Goal: Check status: Check status

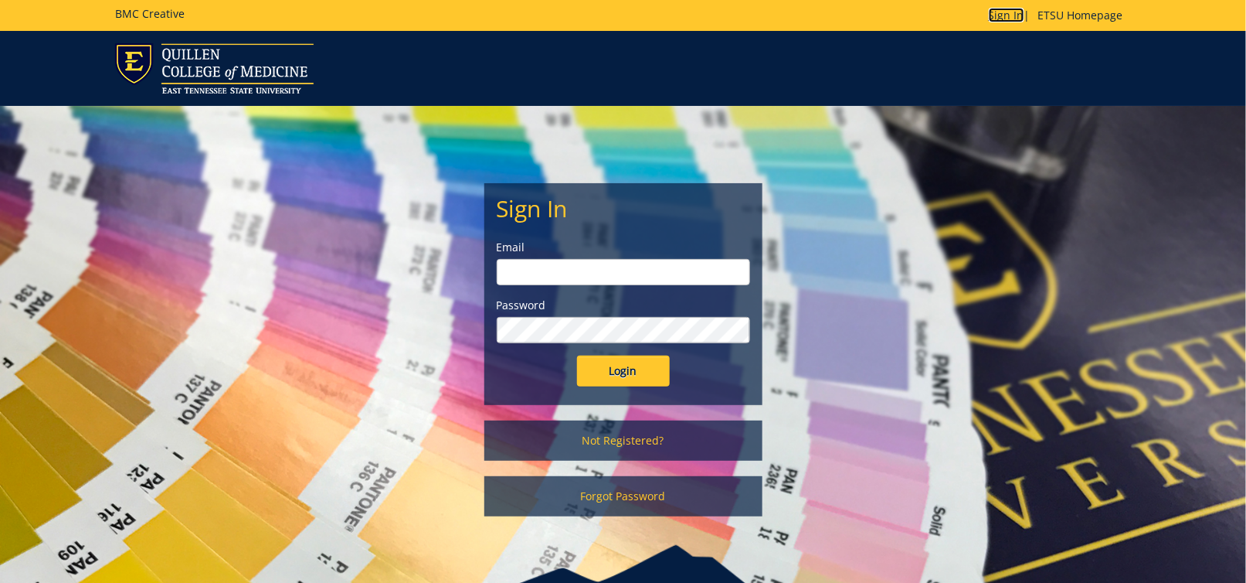
click at [1003, 20] on link "Sign In" at bounding box center [1007, 15] width 36 height 15
click at [575, 275] on input "email" at bounding box center [623, 272] width 253 height 26
click at [144, 19] on h5 "BMC Creative" at bounding box center [150, 14] width 70 height 12
click at [1033, 72] on div at bounding box center [623, 68] width 1246 height 50
click at [1168, 63] on div at bounding box center [623, 68] width 1246 height 50
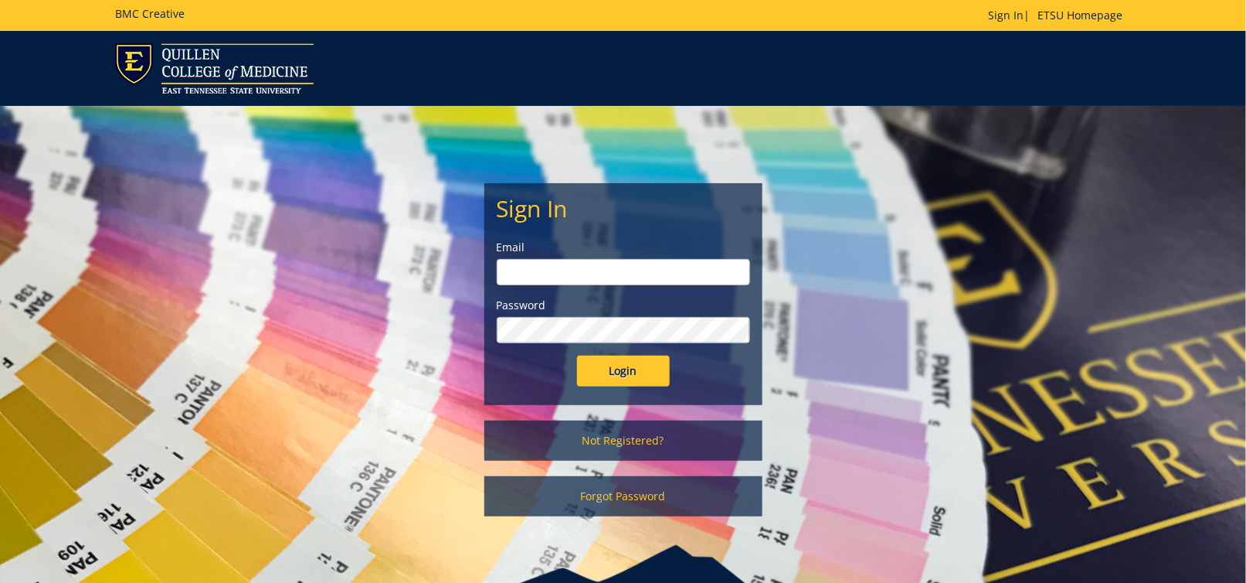
type input "[EMAIL_ADDRESS][DOMAIN_NAME]"
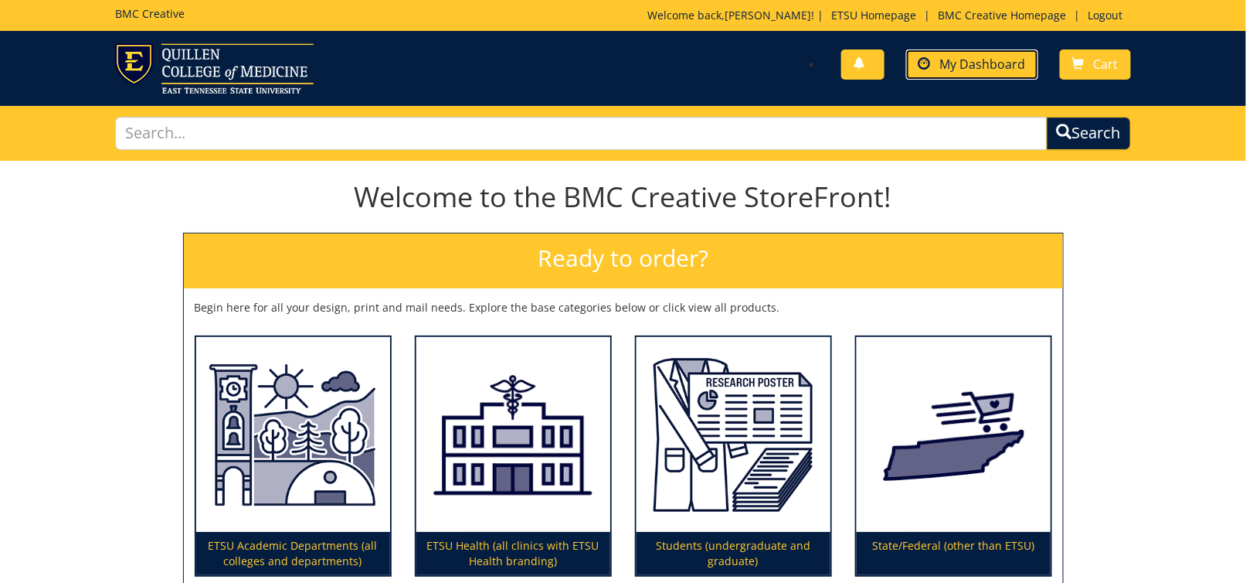
click at [967, 69] on span "My Dashboard" at bounding box center [983, 64] width 86 height 17
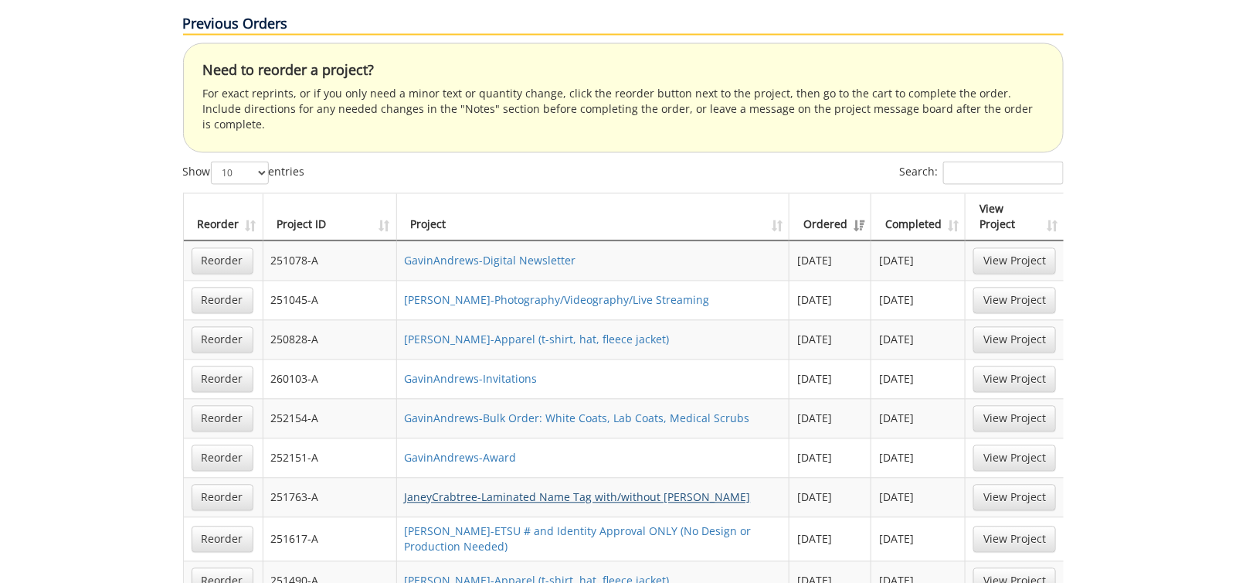
scroll to position [1005, 0]
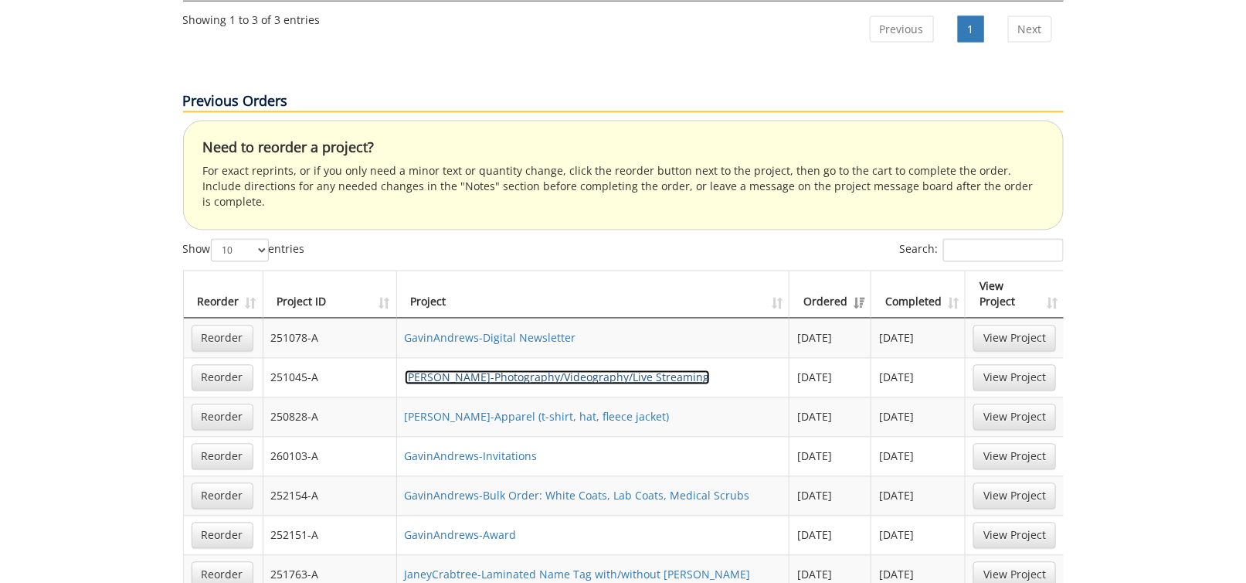
click at [540, 370] on link "GavinAndrews-Photography/Videography/Live Streaming" at bounding box center [557, 377] width 305 height 15
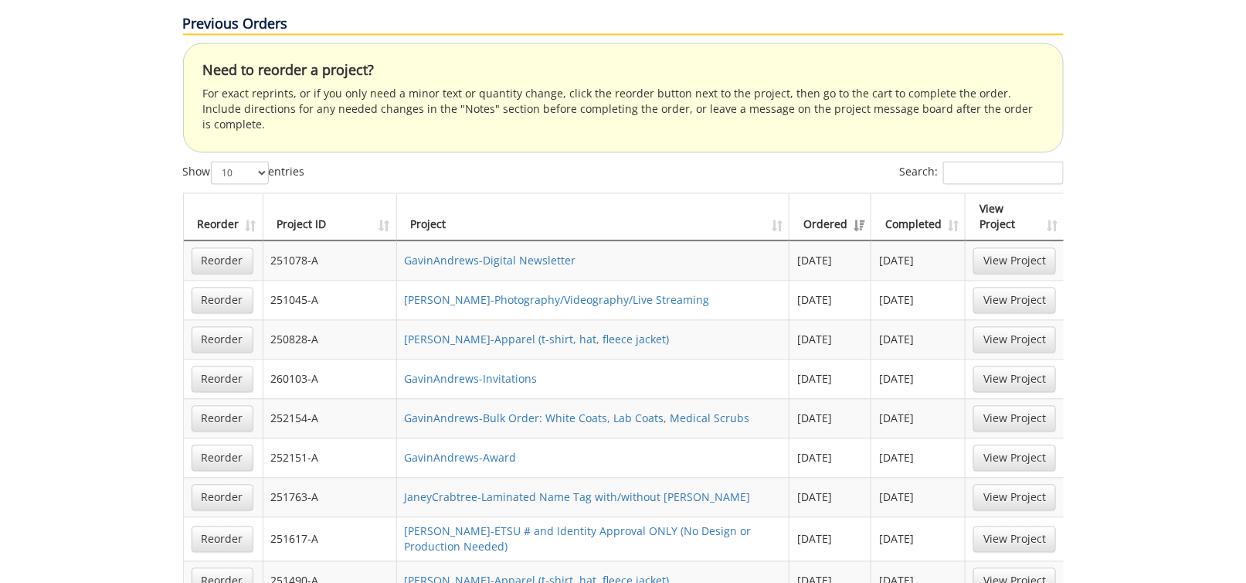
scroll to position [1159, 0]
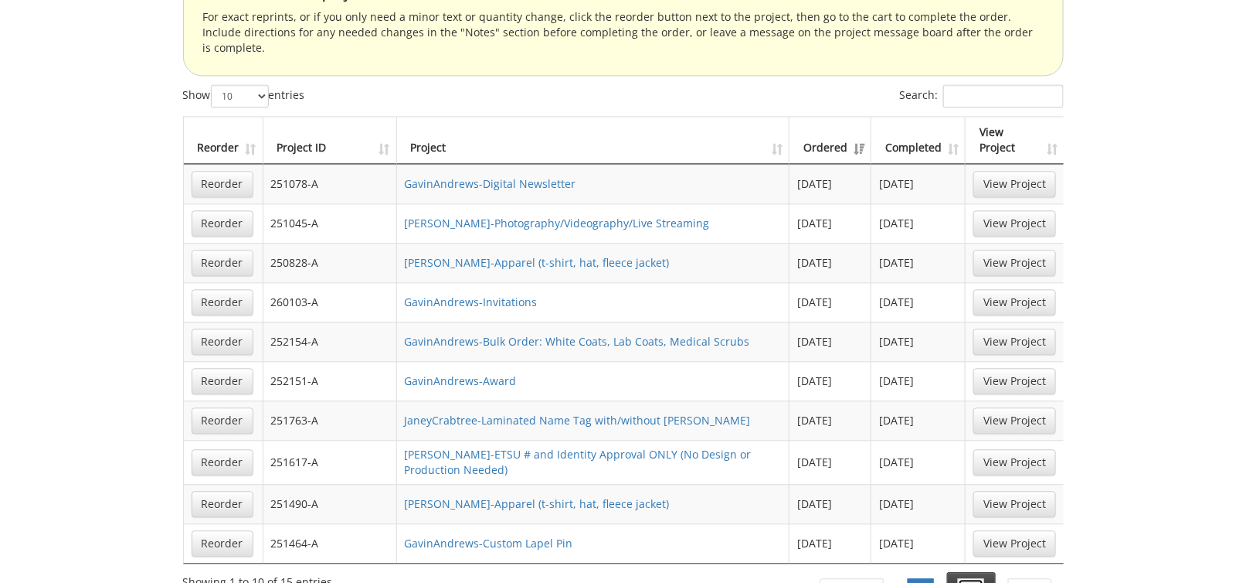
click at [977, 578] on link "2" at bounding box center [971, 591] width 26 height 26
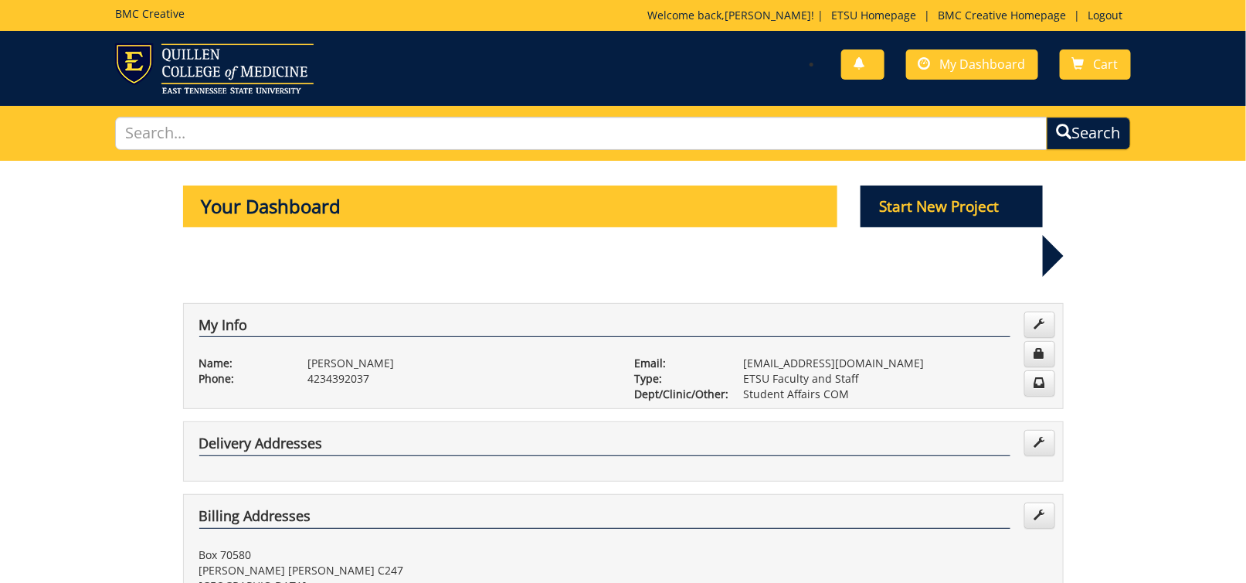
scroll to position [464, 0]
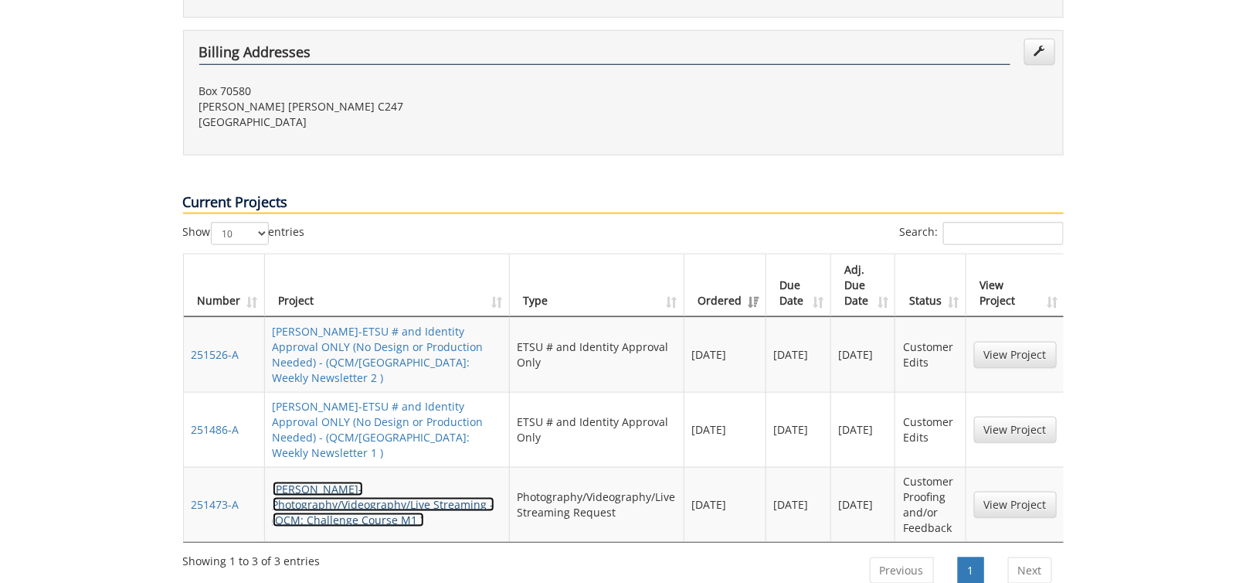
click at [335, 481] on link "GavinAndrews-Photography/Videography/Live Streaming - (QCM: Challenge Course M1…" at bounding box center [384, 504] width 222 height 46
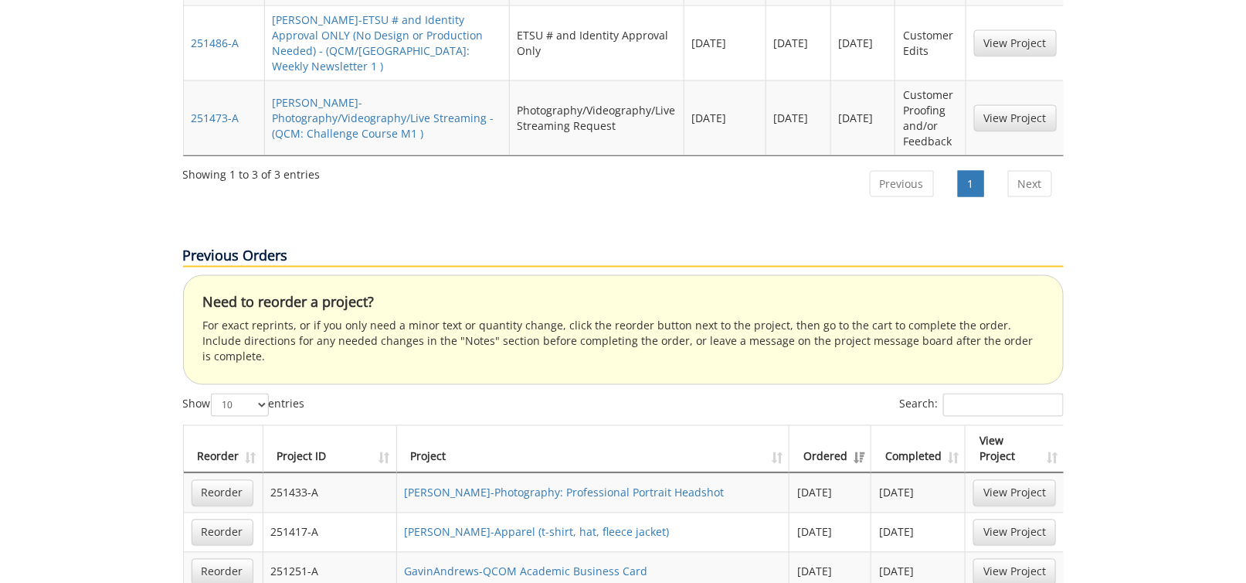
scroll to position [927, 0]
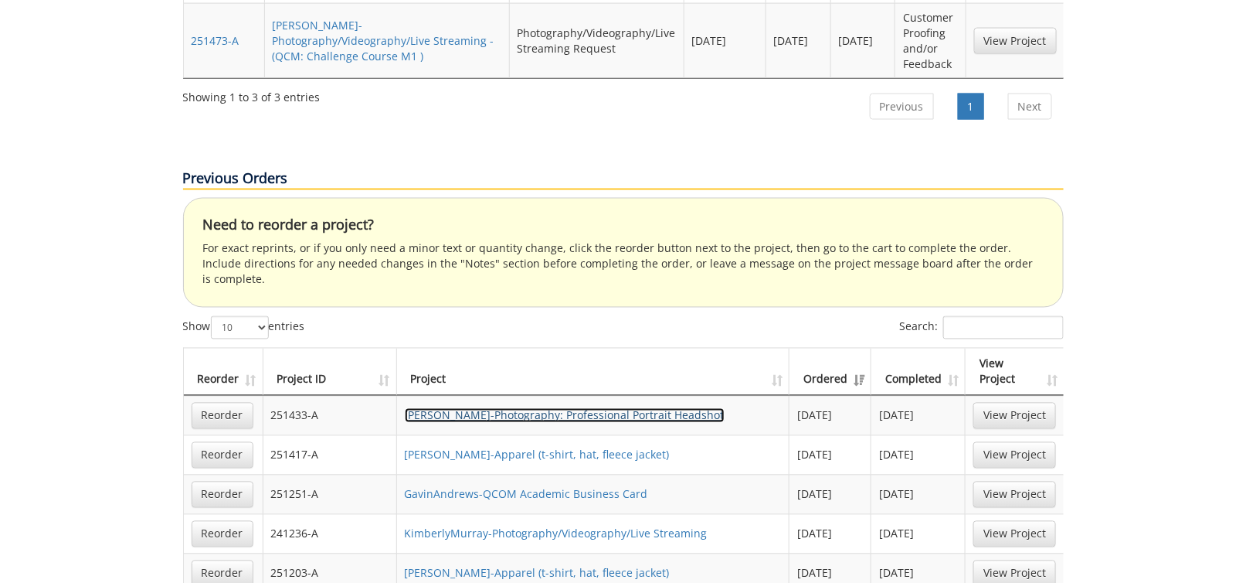
click at [477, 408] on link "GavinAndrews-Photography: Professional Portrait Headshot" at bounding box center [565, 415] width 320 height 15
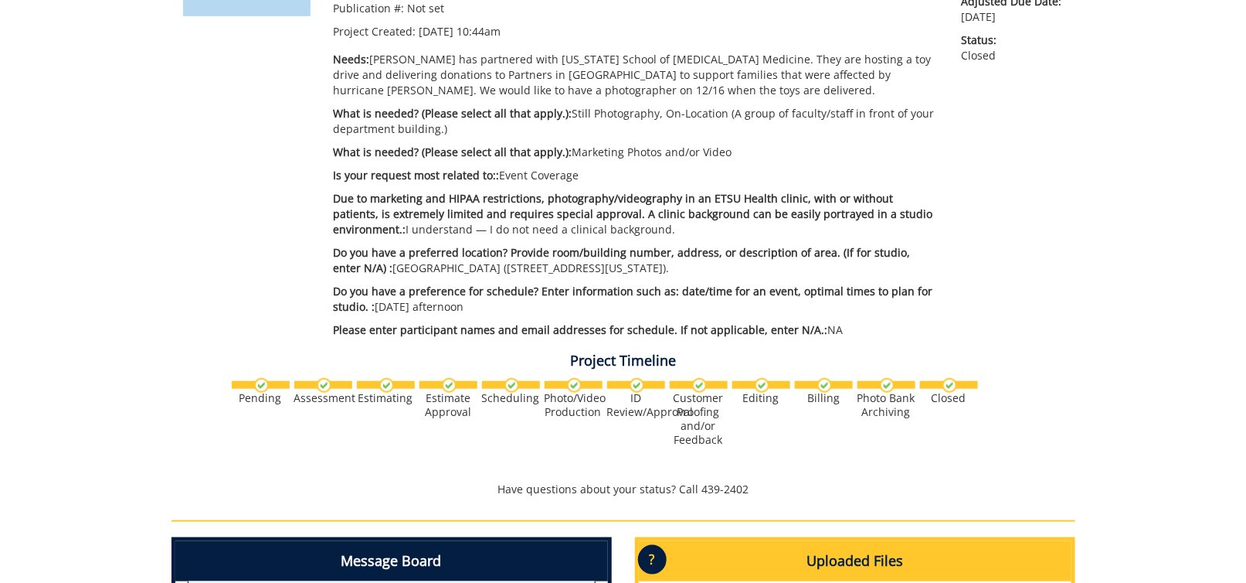
scroll to position [155, 0]
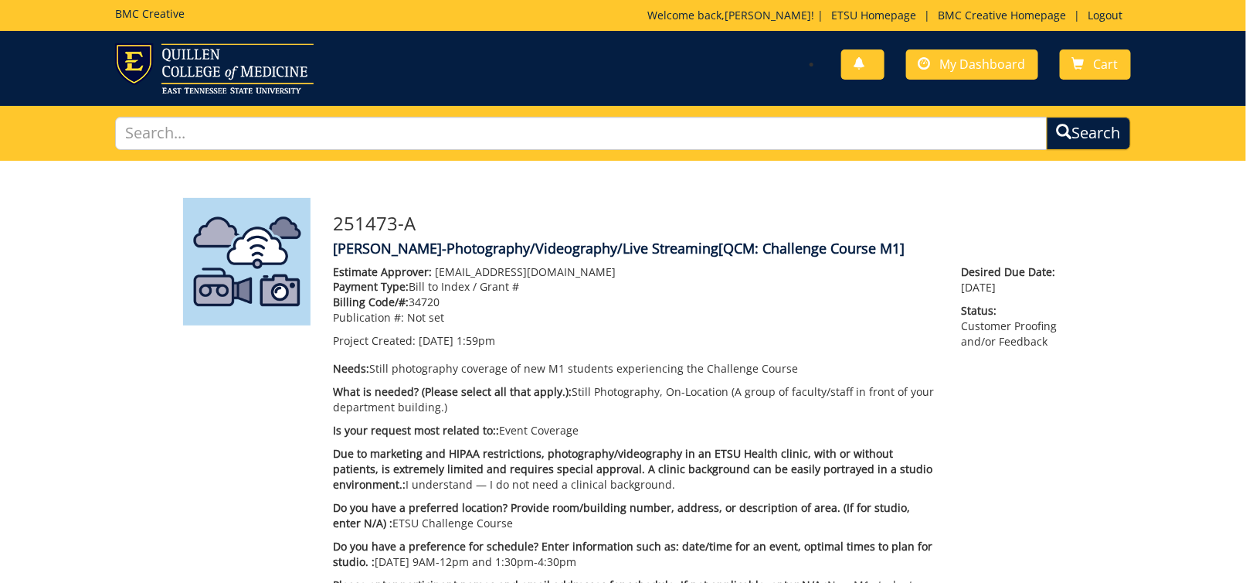
scroll to position [662, 0]
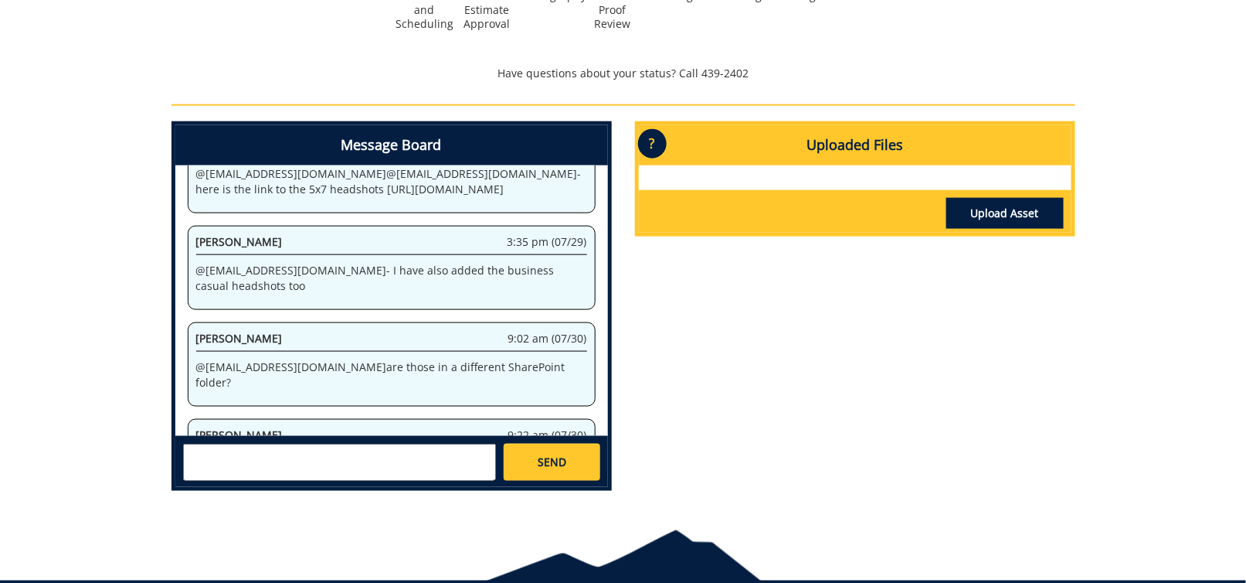
scroll to position [1185, 0]
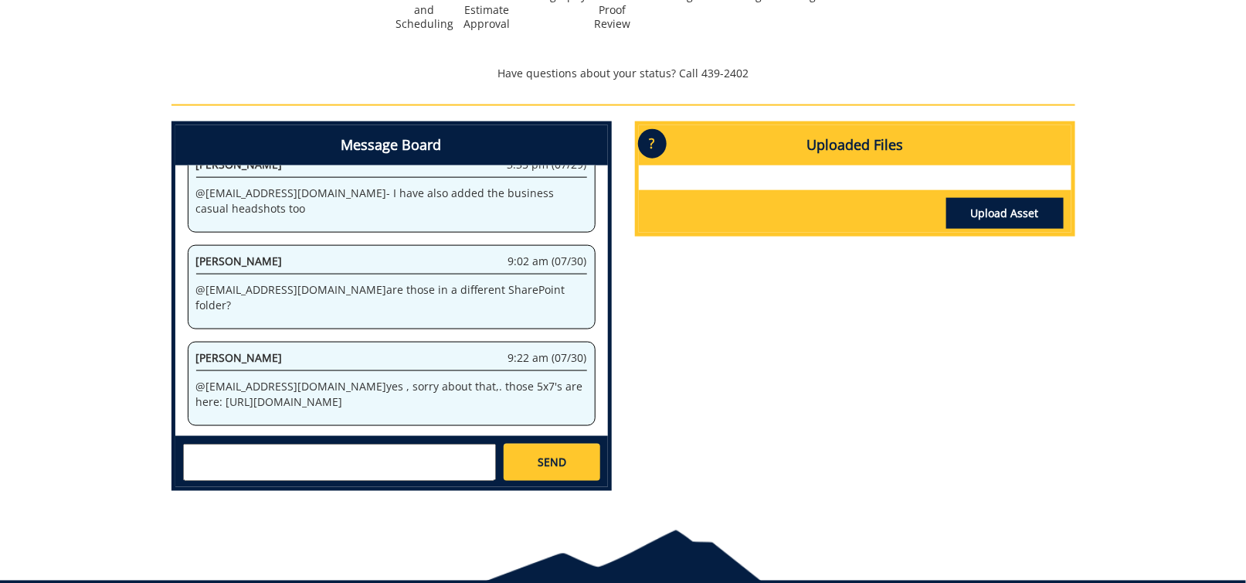
drag, startPoint x: 250, startPoint y: 393, endPoint x: 193, endPoint y: 369, distance: 61.6
click at [193, 369] on div "Jeremiah Gouge 9:22 am (07/30) @ andrewsg@etsu.edu yes , sorry about that,. tho…" at bounding box center [392, 384] width 408 height 84
copy p "https://etsu365-my.sharepoint.com/:f:/g/personal/gougeja_etsu_edu/EtYBcTyA4uNEj…"
click at [901, 358] on div "Message Board System 11:26 am (02/24) Welcome to the Project Messenger. All mes…" at bounding box center [623, 312] width 927 height 382
